Goal: Information Seeking & Learning: Learn about a topic

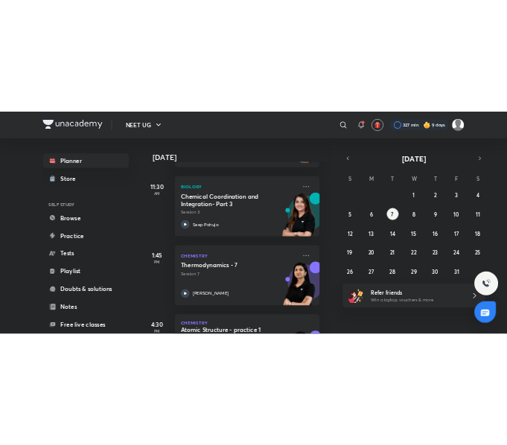
scroll to position [301, 15]
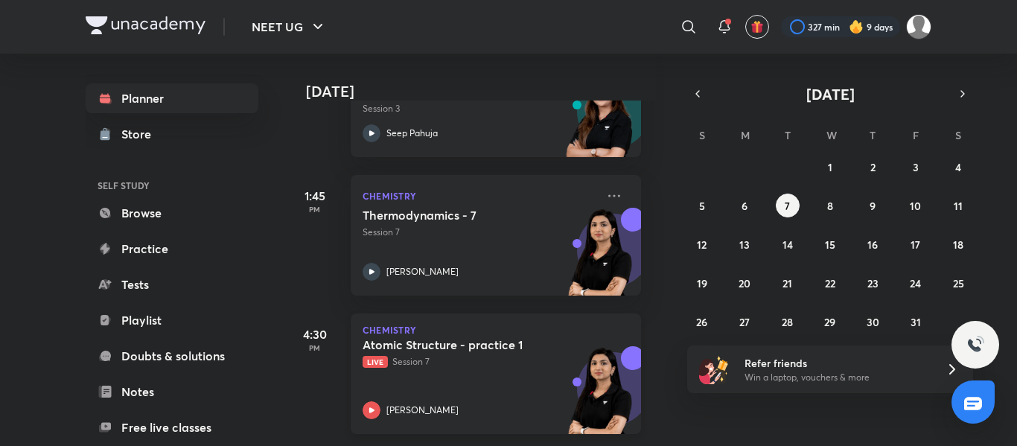
click at [481, 378] on div "Atomic Structure - practice 1 Live Session 7 Akansha Karnwal" at bounding box center [480, 378] width 234 height 82
click at [531, 372] on div "Atomic Structure - practice 1 Live Session 7 Akansha Karnwal" at bounding box center [480, 378] width 234 height 82
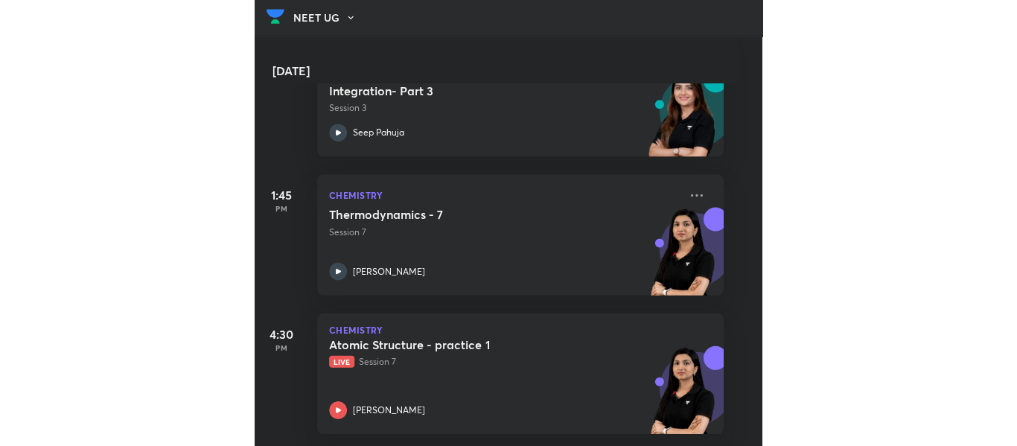
scroll to position [283, 15]
